Goal: Task Accomplishment & Management: Manage account settings

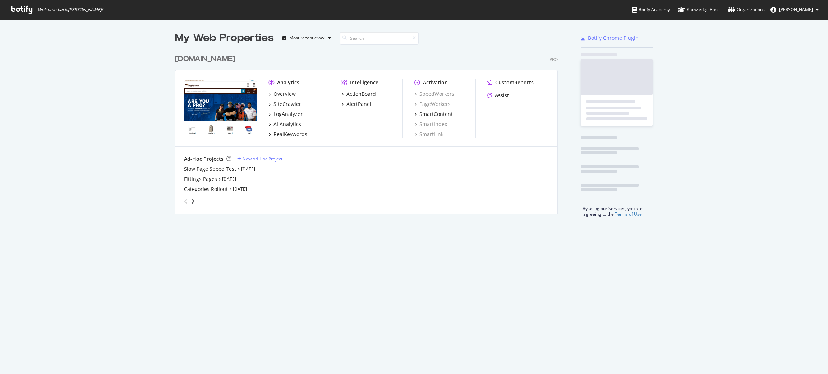
scroll to position [160, 385]
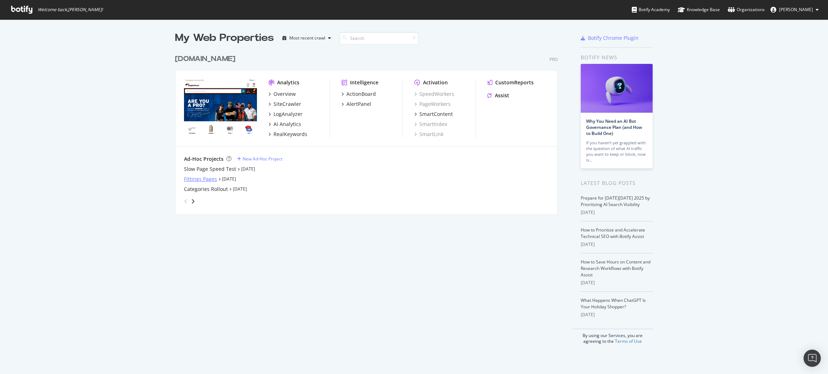
click at [214, 179] on div "Fittings Pages" at bounding box center [200, 179] width 33 height 7
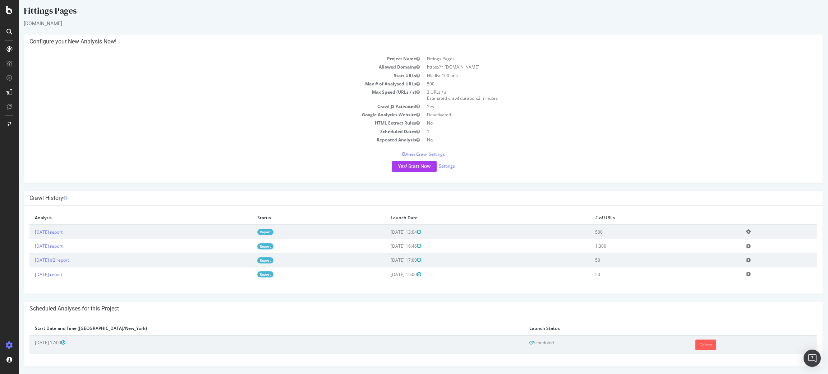
scroll to position [3, 0]
click at [695, 347] on link "Delete" at bounding box center [705, 345] width 21 height 11
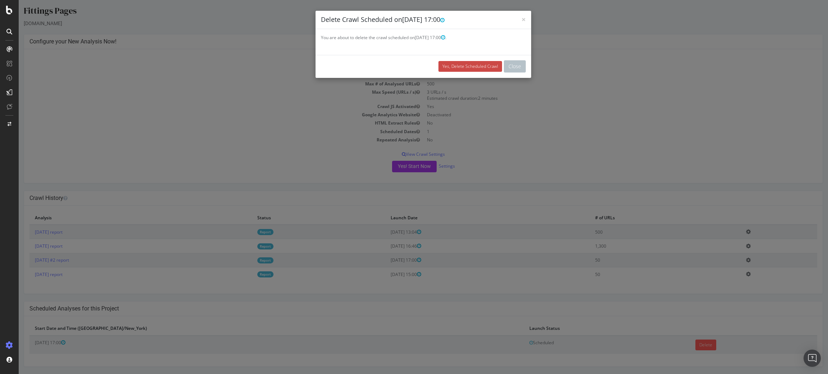
click at [457, 64] on link "Yes, Delete Scheduled Crawl" at bounding box center [470, 66] width 64 height 11
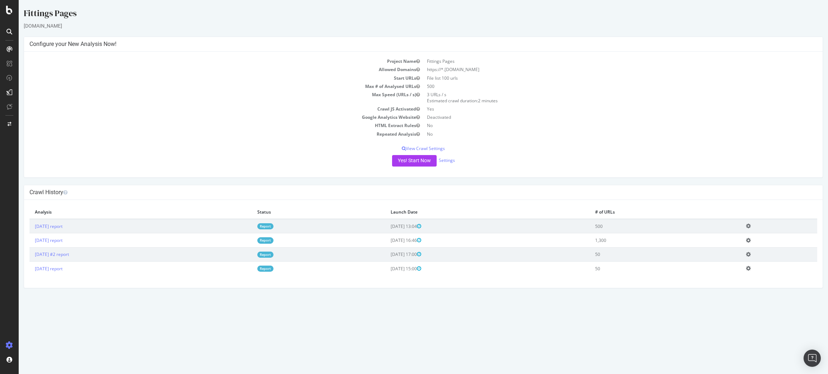
scroll to position [0, 0]
click at [810, 361] on img "Open Intercom Messenger" at bounding box center [811, 358] width 9 height 9
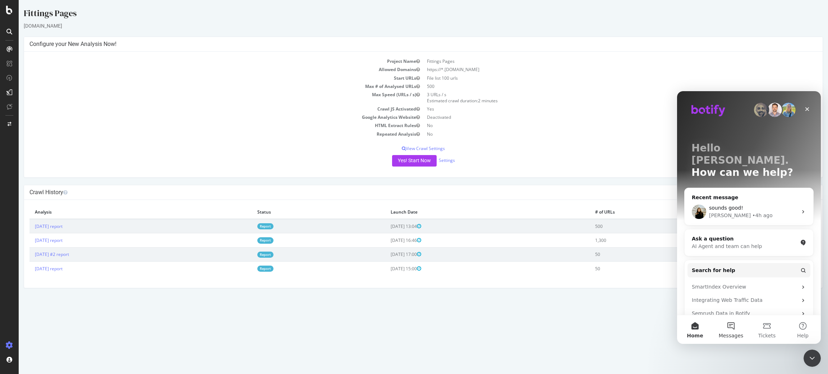
click at [732, 331] on button "Messages" at bounding box center [731, 329] width 36 height 29
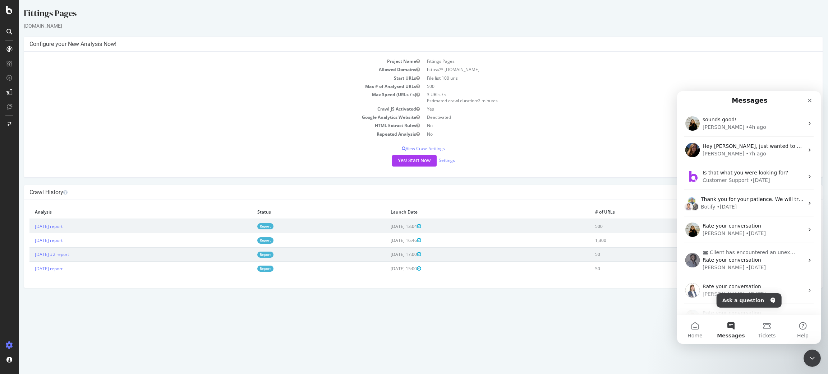
click at [169, 11] on div "Fittings Pages" at bounding box center [423, 14] width 799 height 15
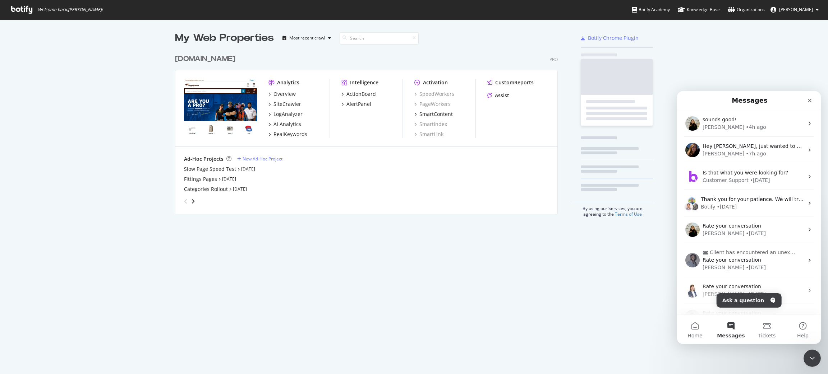
scroll to position [366, 821]
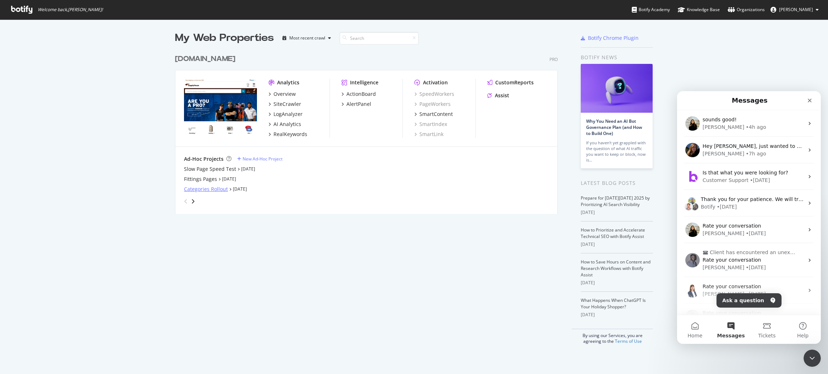
click at [208, 189] on div "Categories Rollout" at bounding box center [206, 189] width 44 height 7
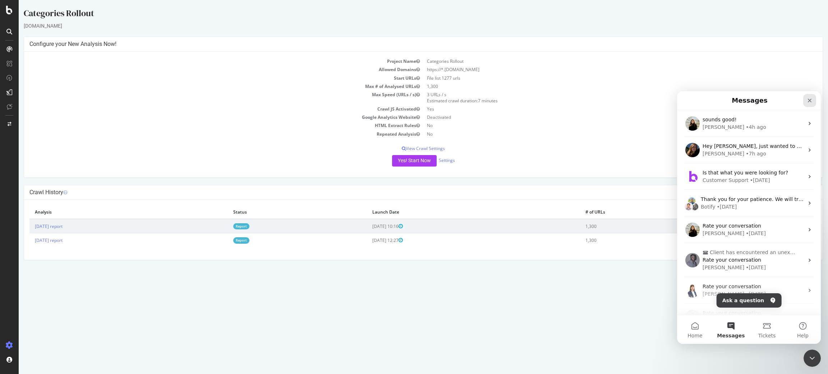
click at [809, 100] on icon "Close" at bounding box center [810, 101] width 6 height 6
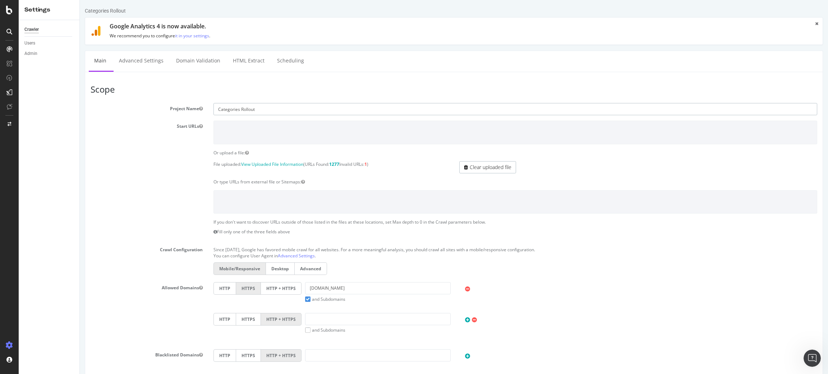
click at [275, 106] on input "Categories Rollout" at bounding box center [515, 109] width 604 height 12
type input "Fitting Pages - Desktop"
click at [465, 167] on link "Clear uploaded file" at bounding box center [487, 167] width 57 height 12
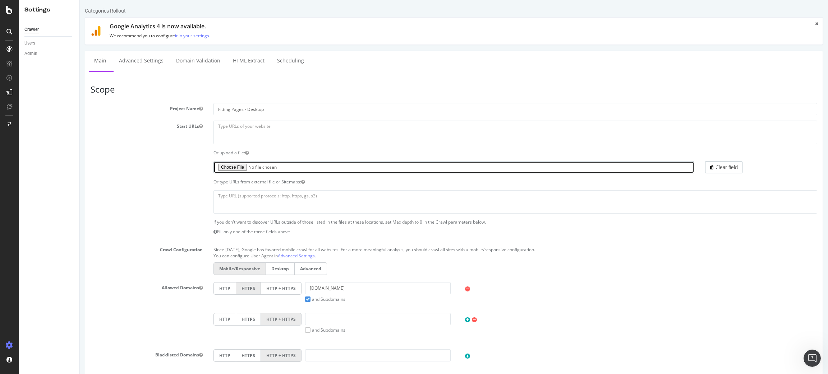
click at [237, 165] on input "file" at bounding box center [453, 167] width 481 height 12
type input "C:\fakepath\fittings pages.txt"
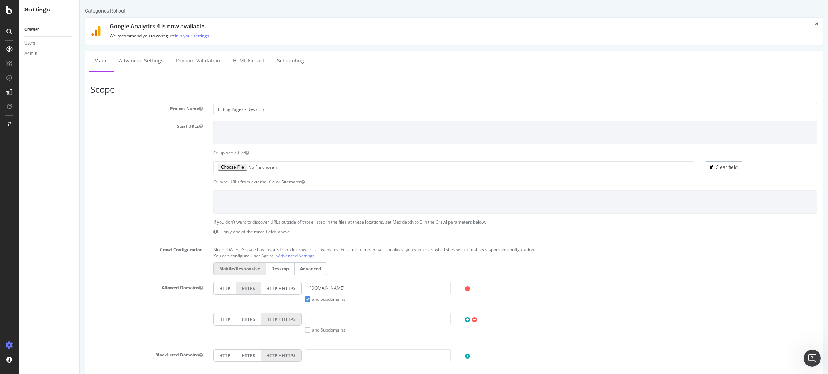
click at [694, 323] on div "HTTP HTTPS HTTP + HTTPS and Subdomains User Agent: Mobile Desktop This is a mob…" at bounding box center [515, 323] width 611 height 20
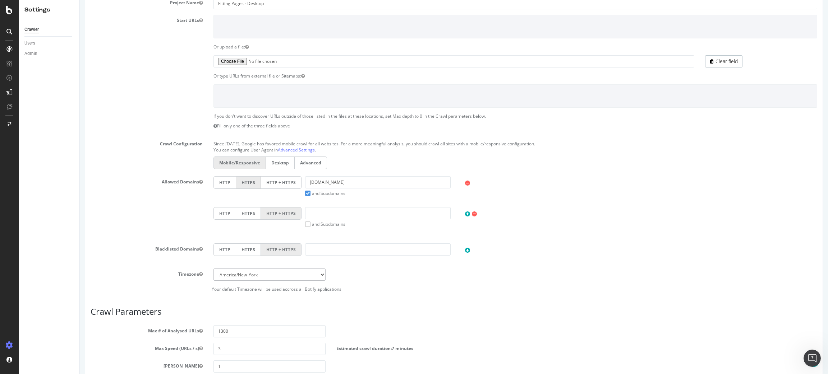
scroll to position [107, 0]
click at [278, 158] on label "Desktop" at bounding box center [280, 162] width 29 height 13
click at [80, 0] on input "Desktop" at bounding box center [80, 0] width 0 height 0
click at [553, 250] on div "HTTP HTTPS HTTP + HTTPS" at bounding box center [515, 250] width 611 height 14
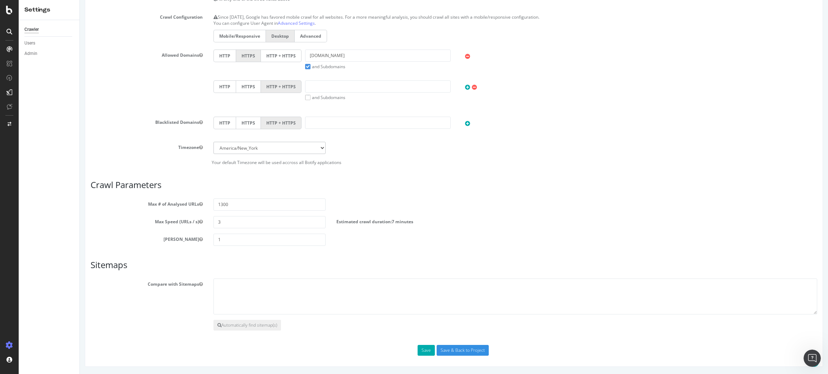
scroll to position [233, 0]
click at [356, 205] on div "Max # of Analysed URLs 1300" at bounding box center [453, 205] width 737 height 12
click at [423, 353] on button "Save" at bounding box center [426, 350] width 17 height 11
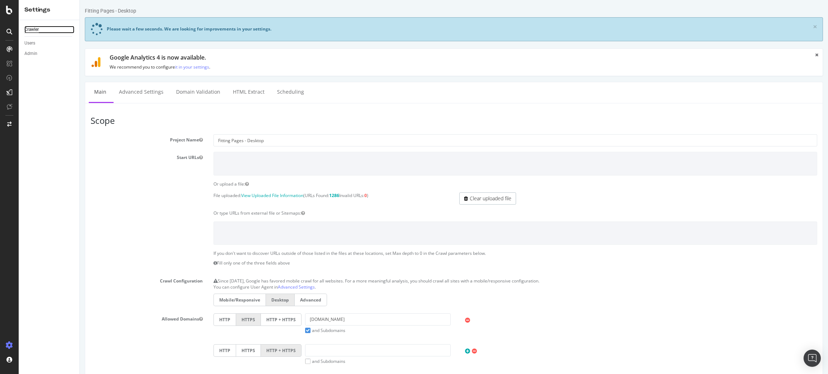
click at [37, 27] on div "Crawler" at bounding box center [31, 30] width 14 height 8
click at [10, 11] on icon at bounding box center [9, 10] width 6 height 9
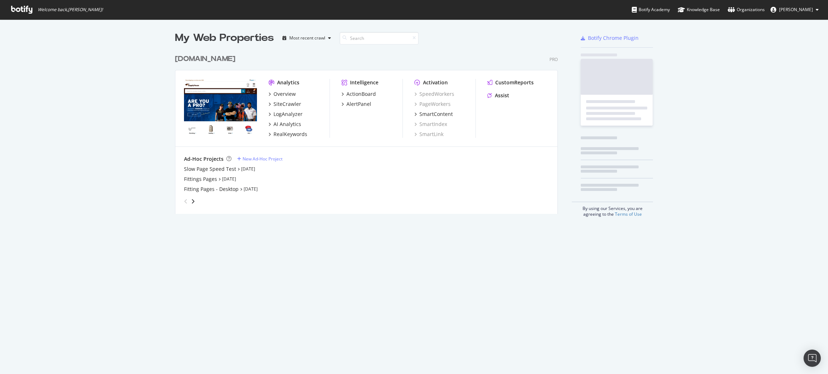
scroll to position [366, 821]
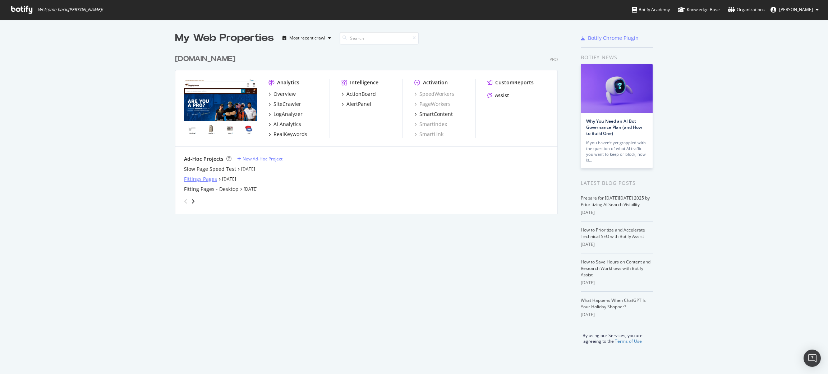
click at [209, 180] on div "Fittings Pages" at bounding box center [200, 179] width 33 height 7
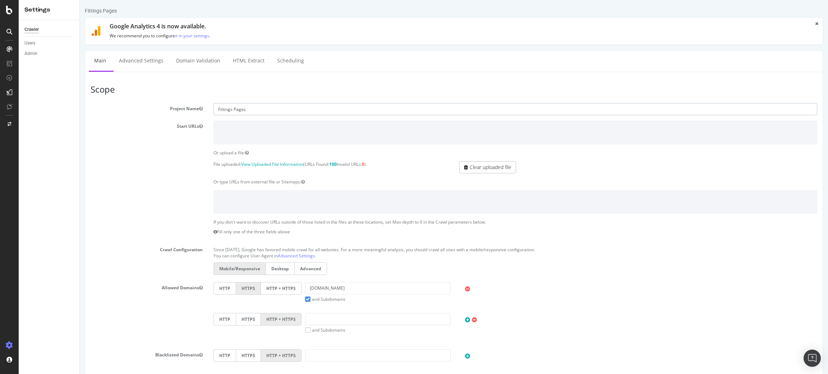
click at [284, 111] on input "Fittings Pages" at bounding box center [515, 109] width 604 height 12
type input "Fittings Pages- Mobilw"
click at [487, 172] on link "Clear uploaded file" at bounding box center [487, 167] width 57 height 12
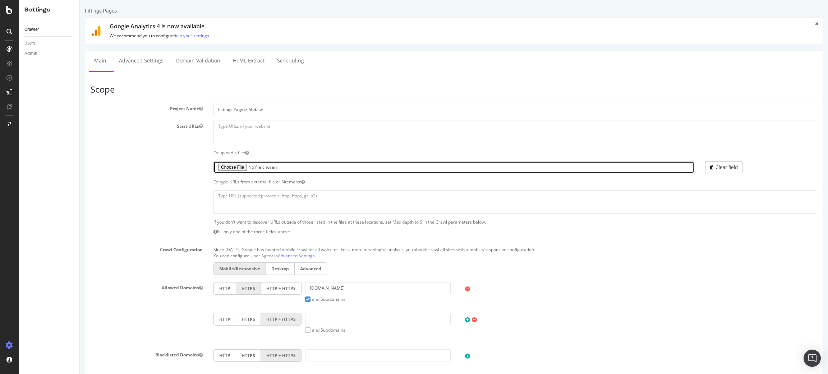
click at [238, 165] on input "file" at bounding box center [453, 167] width 481 height 12
type input "C:\fakepath\fittings pages.txt"
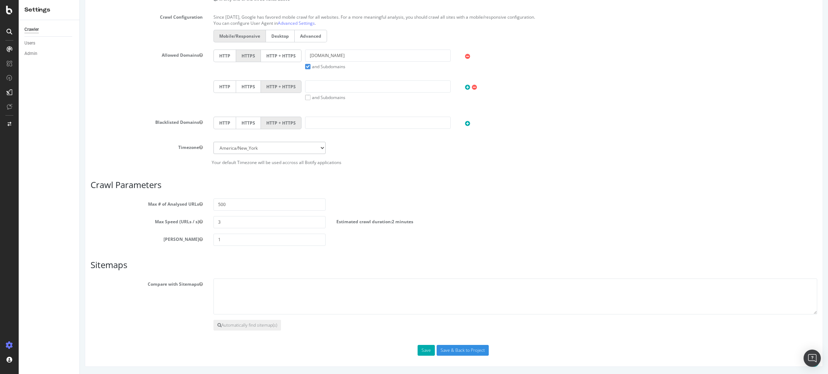
scroll to position [233, 0]
click at [234, 199] on input "500" at bounding box center [269, 205] width 112 height 12
type input "1300"
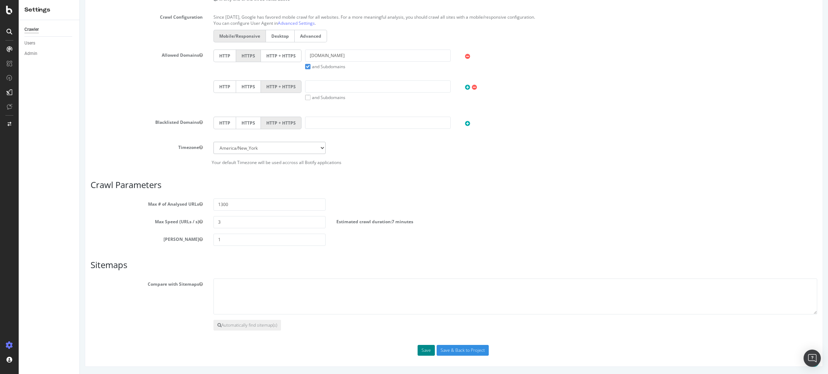
click at [418, 353] on button "Save" at bounding box center [426, 350] width 17 height 11
